Goal: Task Accomplishment & Management: Manage account settings

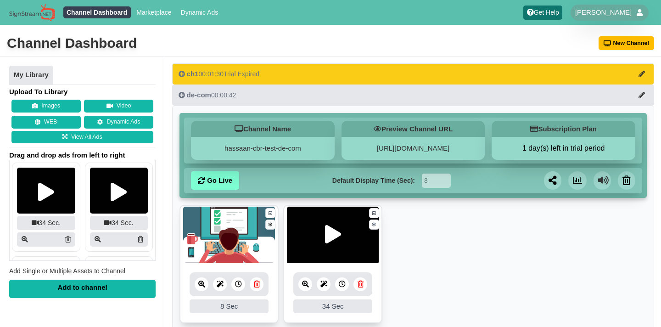
click at [270, 228] on icon at bounding box center [271, 225] width 4 height 6
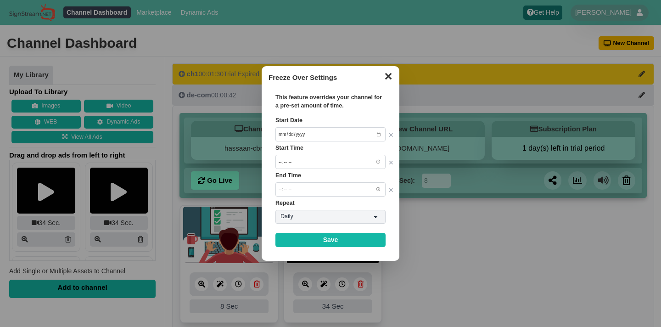
click at [393, 76] on button "✕" at bounding box center [388, 75] width 18 height 14
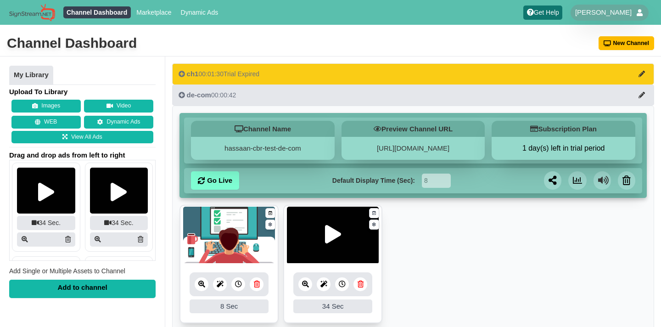
click at [270, 216] on icon at bounding box center [271, 213] width 4 height 6
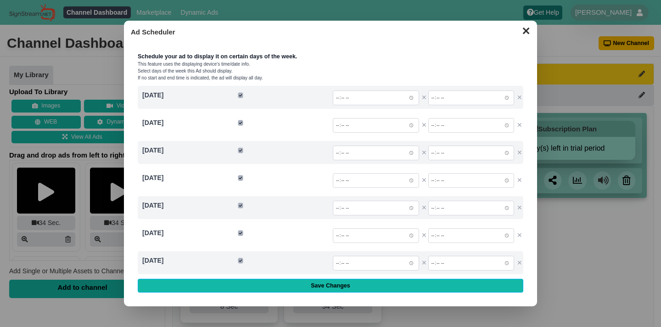
click at [526, 29] on button "✕" at bounding box center [526, 30] width 18 height 14
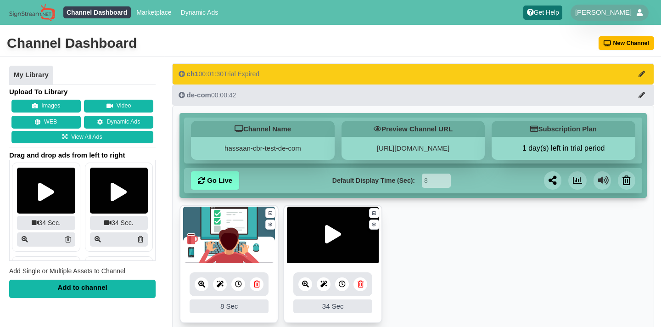
click at [379, 73] on button "ch1 00:01:30 Trial Expired" at bounding box center [413, 73] width 482 height 21
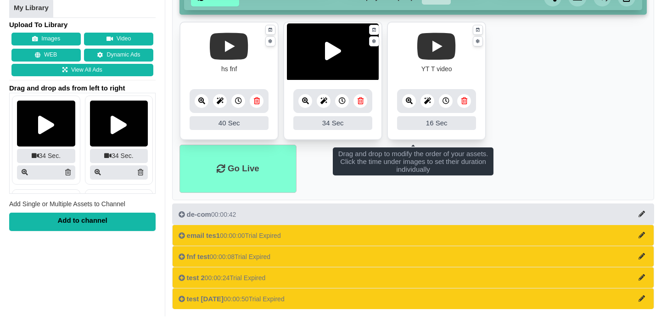
scroll to position [163, 0]
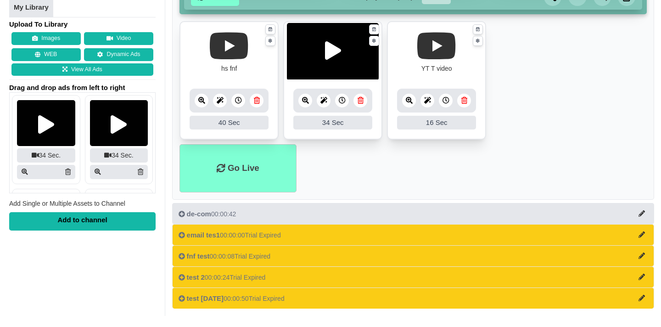
click at [431, 292] on button "test [DATE] 00:00:50 Trial Expired" at bounding box center [413, 297] width 482 height 21
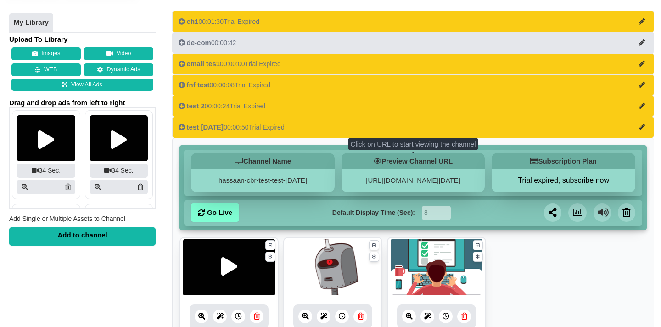
scroll to position [53, 0]
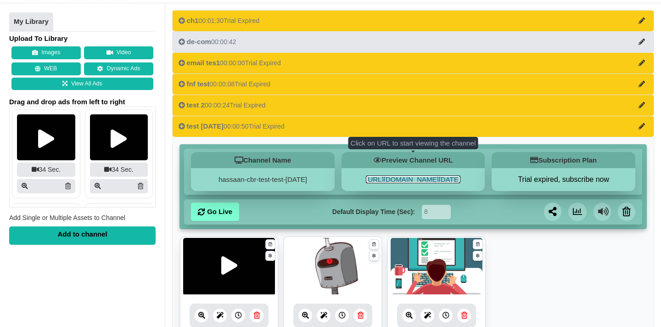
click at [409, 181] on link "[URL][DOMAIN_NAME][DATE]" at bounding box center [413, 179] width 95 height 8
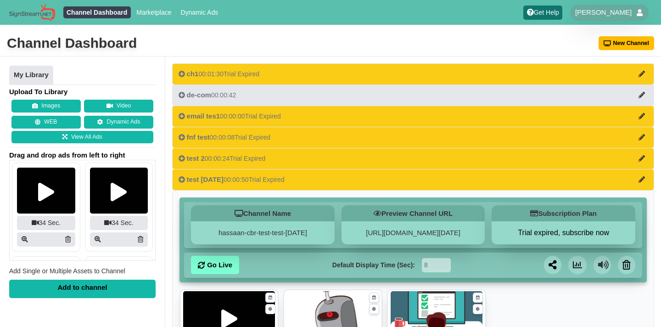
click at [613, 21] on div "Get Help [PERSON_NAME] Users Help Tickets Payment Method My Locations Logout" at bounding box center [588, 13] width 139 height 18
click at [595, 10] on span "[PERSON_NAME]" at bounding box center [603, 12] width 56 height 9
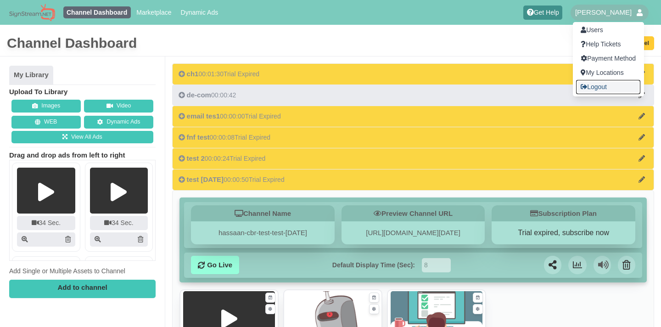
click at [590, 85] on link "Logout" at bounding box center [608, 87] width 64 height 14
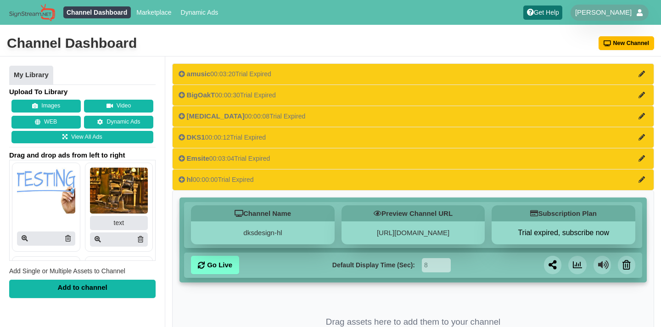
click at [227, 112] on div "COVID 00:00:08 Trial Expired" at bounding box center [242, 116] width 127 height 9
